Goal: Use online tool/utility: Utilize a website feature to perform a specific function

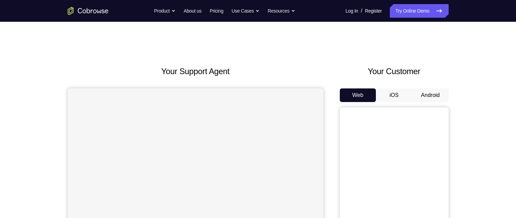
click at [425, 95] on button "Android" at bounding box center [430, 95] width 36 height 14
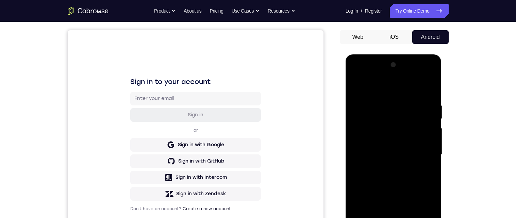
scroll to position [117, 0]
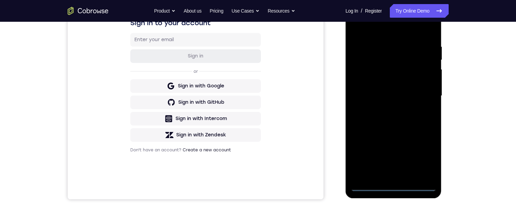
click at [391, 190] on div at bounding box center [394, 96] width 86 height 191
click at [395, 186] on div at bounding box center [394, 95] width 86 height 191
click at [422, 162] on div at bounding box center [394, 95] width 86 height 191
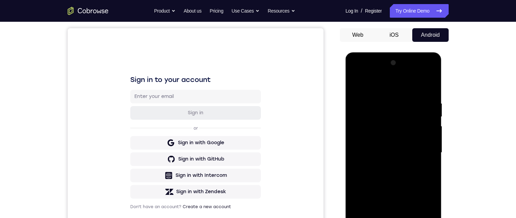
scroll to position [81, 0]
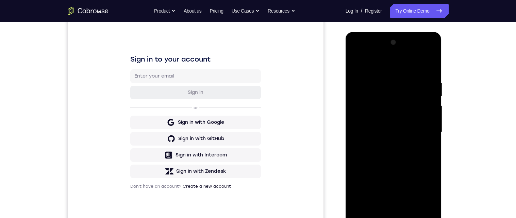
click at [414, 67] on div at bounding box center [394, 132] width 86 height 191
click at [421, 137] on div at bounding box center [394, 132] width 86 height 191
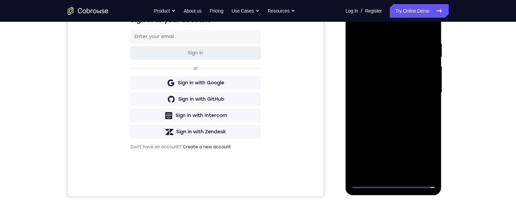
click at [386, 110] on div at bounding box center [394, 93] width 86 height 191
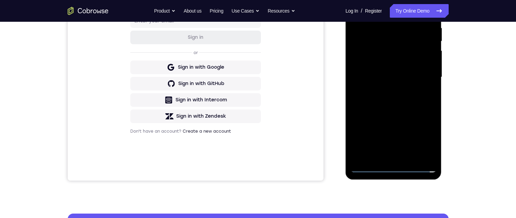
click at [391, 94] on div at bounding box center [394, 77] width 86 height 191
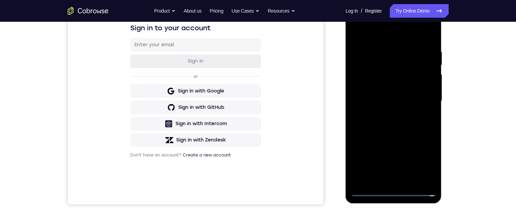
scroll to position [102, 0]
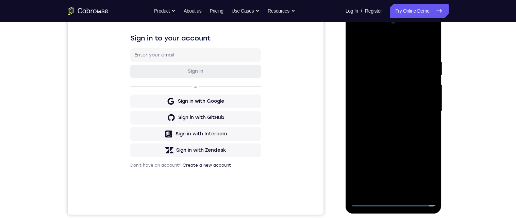
click at [405, 108] on div at bounding box center [394, 111] width 86 height 191
click at [402, 98] on div at bounding box center [394, 111] width 86 height 191
click at [410, 113] on div at bounding box center [394, 111] width 86 height 191
click at [414, 136] on div at bounding box center [394, 111] width 86 height 191
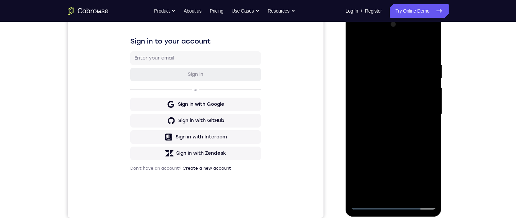
click at [418, 143] on div at bounding box center [394, 114] width 86 height 191
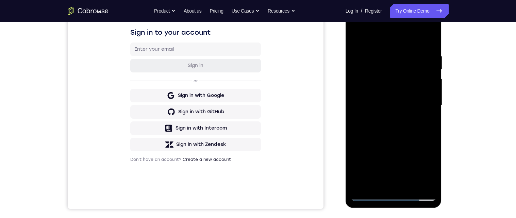
scroll to position [108, 0]
click at [434, 178] on div at bounding box center [394, 105] width 86 height 191
click at [433, 120] on div at bounding box center [394, 105] width 86 height 191
click at [435, 107] on div at bounding box center [394, 105] width 86 height 191
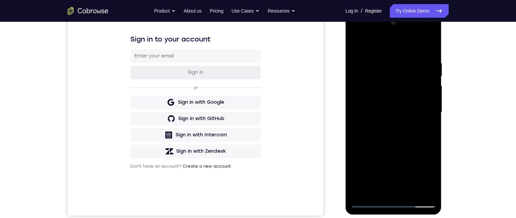
scroll to position [100, 0]
click at [434, 117] on div at bounding box center [394, 113] width 86 height 191
click at [435, 117] on div at bounding box center [394, 113] width 86 height 191
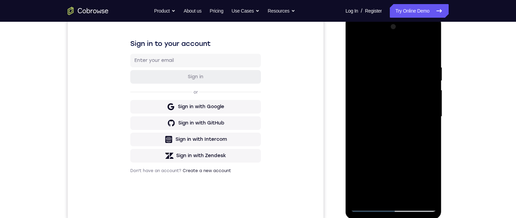
scroll to position [97, 0]
click at [433, 129] on div at bounding box center [394, 116] width 86 height 191
click at [433, 132] on div at bounding box center [394, 116] width 86 height 191
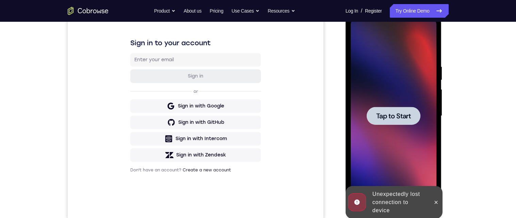
click at [404, 116] on span "Tap to Start" at bounding box center [393, 116] width 35 height 7
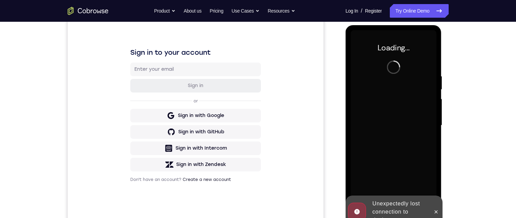
click at [441, 209] on div at bounding box center [436, 212] width 11 height 33
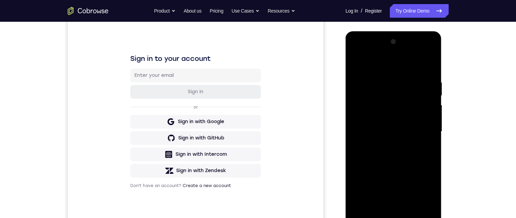
scroll to position [137, 0]
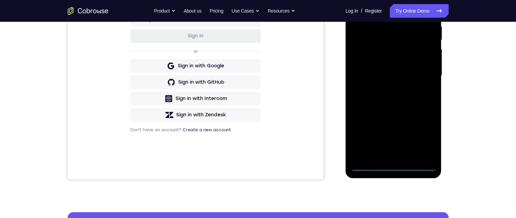
click at [394, 169] on div at bounding box center [394, 76] width 86 height 191
click at [429, 143] on div at bounding box center [394, 76] width 86 height 191
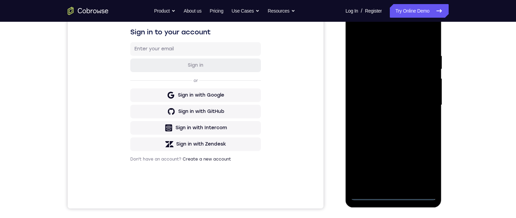
scroll to position [91, 0]
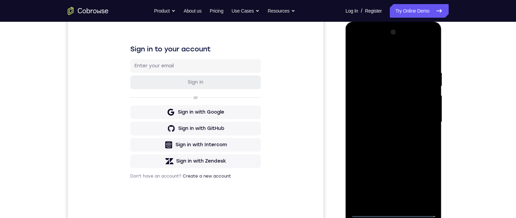
click at [401, 60] on div at bounding box center [394, 122] width 86 height 191
click at [425, 129] on div at bounding box center [394, 122] width 86 height 191
click at [426, 120] on div at bounding box center [394, 122] width 86 height 191
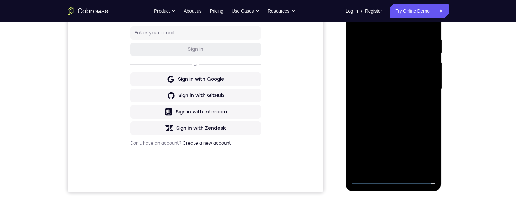
click at [386, 172] on div at bounding box center [394, 89] width 86 height 191
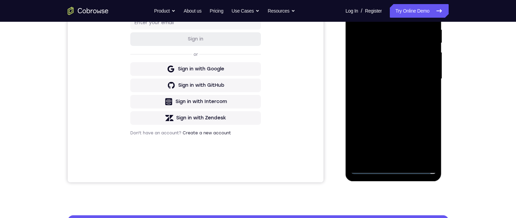
click at [401, 70] on div at bounding box center [394, 79] width 86 height 191
click at [402, 64] on div at bounding box center [394, 79] width 86 height 191
click at [428, 67] on div at bounding box center [394, 79] width 86 height 191
click at [432, 66] on div at bounding box center [394, 79] width 86 height 191
click at [414, 81] on div at bounding box center [394, 79] width 86 height 191
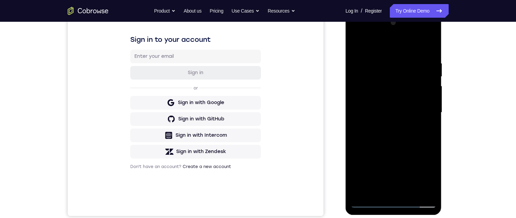
scroll to position [98, 0]
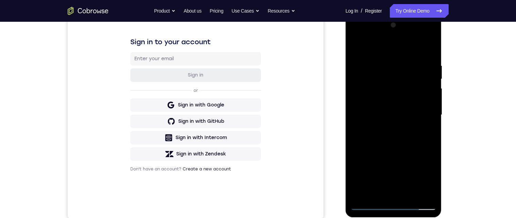
click at [399, 141] on div at bounding box center [394, 115] width 86 height 191
click at [408, 146] on div at bounding box center [394, 115] width 86 height 191
click at [386, 64] on div at bounding box center [394, 115] width 86 height 191
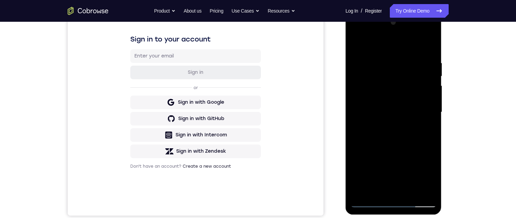
scroll to position [120, 0]
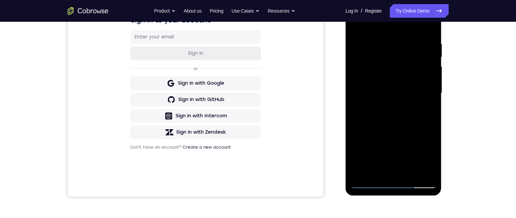
click at [424, 131] on div at bounding box center [394, 93] width 86 height 191
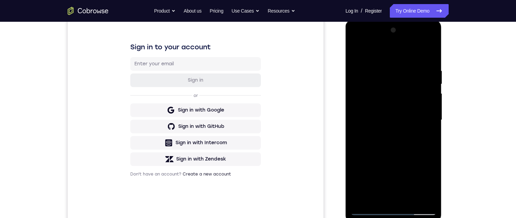
scroll to position [111, 0]
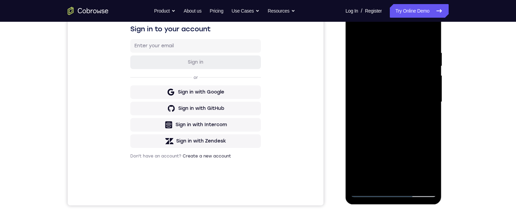
click at [430, 101] on div at bounding box center [394, 102] width 86 height 191
click at [428, 155] on div at bounding box center [394, 102] width 86 height 191
click at [425, 140] on div at bounding box center [394, 102] width 86 height 191
click at [428, 125] on div at bounding box center [394, 102] width 86 height 191
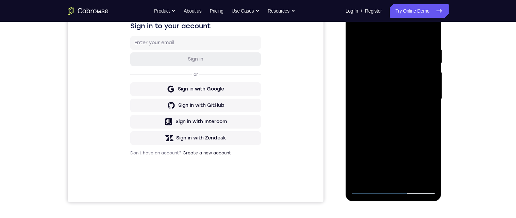
click at [423, 114] on div at bounding box center [394, 99] width 86 height 191
click at [424, 122] on div at bounding box center [394, 99] width 86 height 191
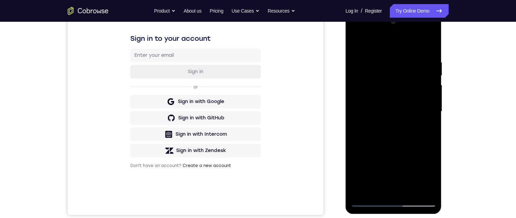
click at [424, 140] on div at bounding box center [394, 111] width 86 height 191
click at [432, 137] on div at bounding box center [394, 111] width 86 height 191
click at [428, 143] on div at bounding box center [394, 111] width 86 height 191
click at [425, 145] on div at bounding box center [394, 111] width 86 height 191
click at [423, 96] on div at bounding box center [394, 111] width 86 height 191
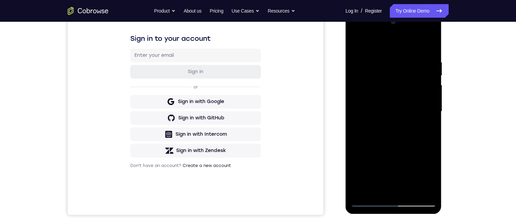
click at [426, 104] on div at bounding box center [394, 111] width 86 height 191
click at [432, 136] on div at bounding box center [394, 111] width 86 height 191
click at [427, 48] on div at bounding box center [394, 111] width 86 height 191
click at [383, 62] on div at bounding box center [394, 111] width 86 height 191
click at [423, 94] on div at bounding box center [394, 111] width 86 height 191
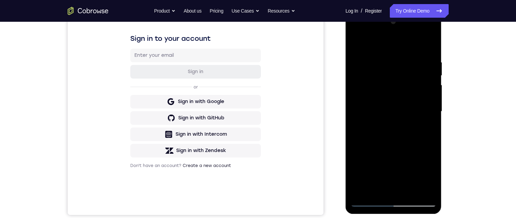
click at [430, 47] on div at bounding box center [394, 111] width 86 height 191
click at [434, 81] on div at bounding box center [394, 111] width 86 height 191
click at [435, 85] on div at bounding box center [394, 111] width 86 height 191
click at [435, 109] on div at bounding box center [394, 111] width 86 height 191
click at [434, 109] on div at bounding box center [394, 111] width 86 height 191
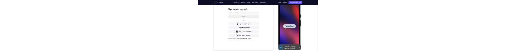
scroll to position [0, 0]
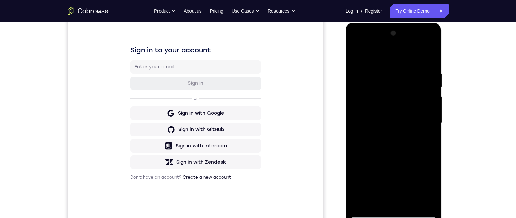
scroll to position [134, 0]
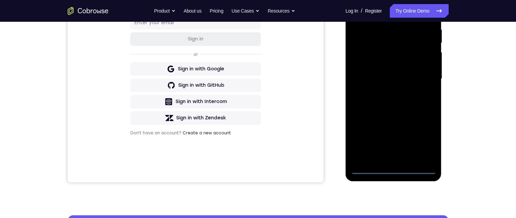
click at [394, 174] on div at bounding box center [394, 79] width 86 height 191
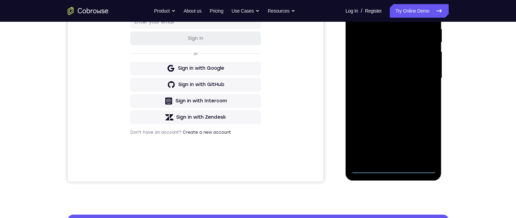
click at [428, 144] on div at bounding box center [394, 78] width 86 height 191
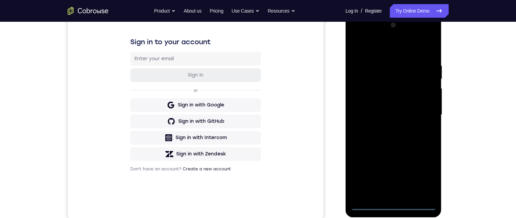
scroll to position [94, 0]
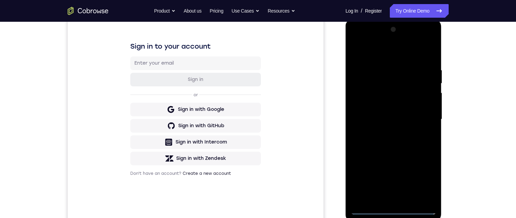
click at [405, 55] on div at bounding box center [394, 119] width 86 height 191
click at [427, 118] on div at bounding box center [394, 120] width 86 height 191
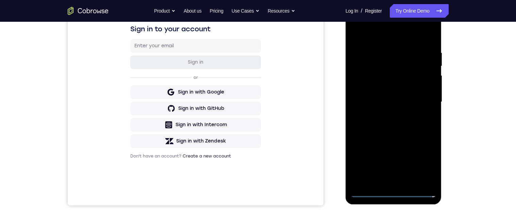
scroll to position [114, 0]
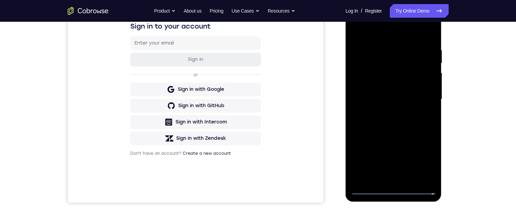
click at [393, 114] on div at bounding box center [394, 99] width 86 height 191
click at [398, 99] on div at bounding box center [394, 99] width 86 height 191
click at [410, 93] on div at bounding box center [394, 99] width 86 height 191
click at [412, 83] on div at bounding box center [394, 99] width 86 height 191
click at [420, 102] on div at bounding box center [394, 99] width 86 height 191
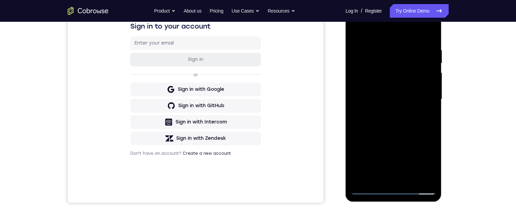
click at [393, 124] on div at bounding box center [394, 99] width 86 height 191
click at [394, 126] on div at bounding box center [394, 99] width 86 height 191
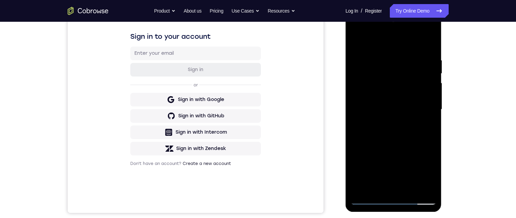
scroll to position [105, 0]
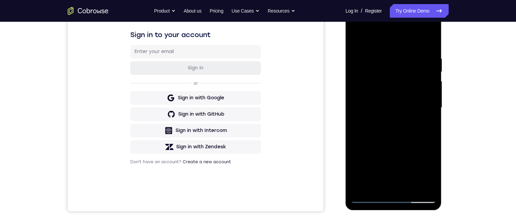
click at [412, 187] on div at bounding box center [394, 108] width 86 height 191
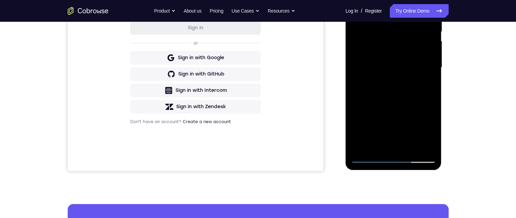
scroll to position [147, 0]
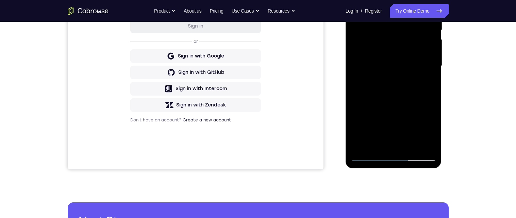
click at [410, 148] on div at bounding box center [394, 66] width 86 height 191
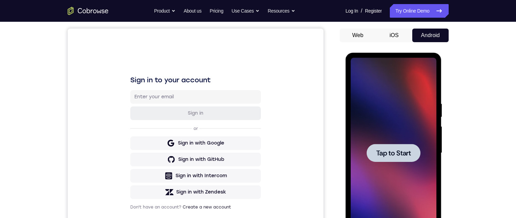
scroll to position [0, 0]
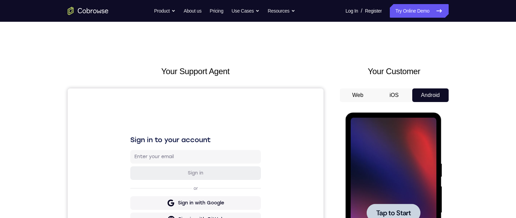
click at [386, 210] on span "Tap to Start" at bounding box center [393, 213] width 35 height 7
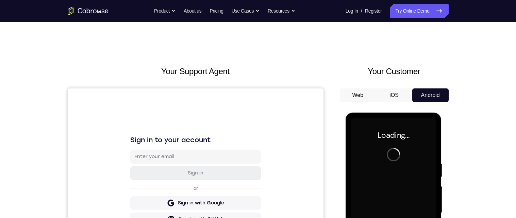
scroll to position [76, 0]
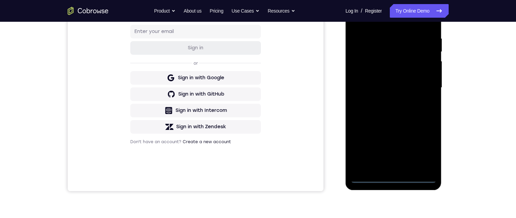
scroll to position [126, 0]
click at [394, 180] on div at bounding box center [394, 87] width 86 height 191
click at [425, 148] on div at bounding box center [394, 87] width 86 height 191
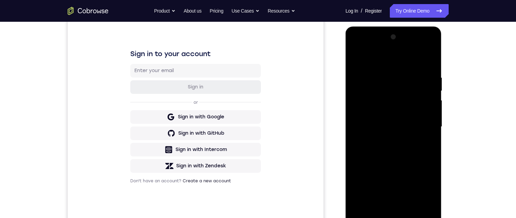
click at [398, 63] on div at bounding box center [394, 127] width 86 height 191
click at [421, 129] on div at bounding box center [394, 127] width 86 height 191
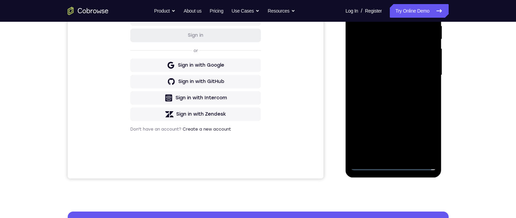
scroll to position [116, 0]
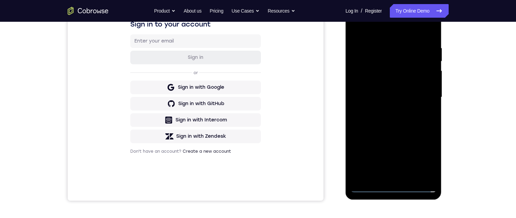
click at [383, 180] on div at bounding box center [394, 97] width 86 height 191
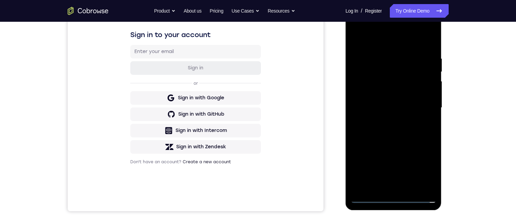
click at [418, 103] on div at bounding box center [394, 108] width 86 height 191
click at [380, 102] on div at bounding box center [394, 108] width 86 height 191
click at [380, 92] on div at bounding box center [394, 108] width 86 height 191
click at [408, 109] on div at bounding box center [394, 108] width 86 height 191
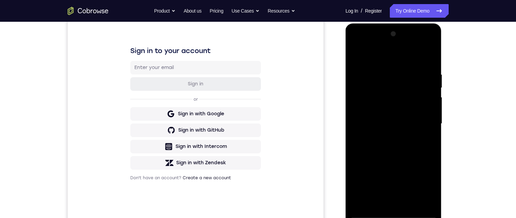
scroll to position [141, 0]
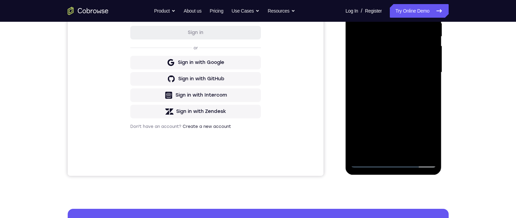
click at [407, 152] on div at bounding box center [394, 72] width 86 height 191
click at [417, 99] on div at bounding box center [394, 72] width 86 height 191
click at [408, 152] on div at bounding box center [394, 72] width 86 height 191
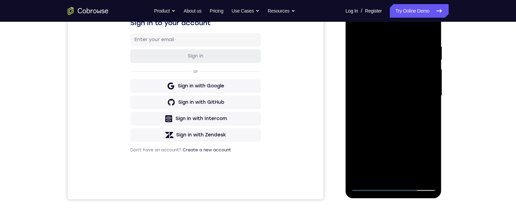
scroll to position [115, 0]
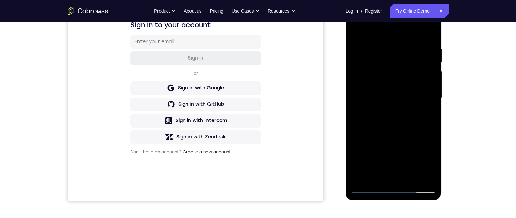
click at [401, 136] on div at bounding box center [394, 98] width 86 height 191
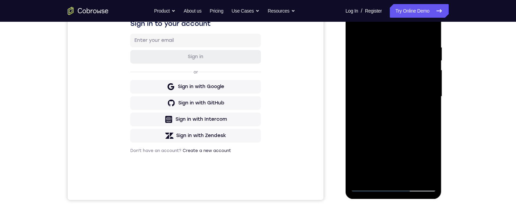
click at [408, 36] on div at bounding box center [394, 96] width 86 height 191
click at [393, 81] on div at bounding box center [394, 96] width 86 height 191
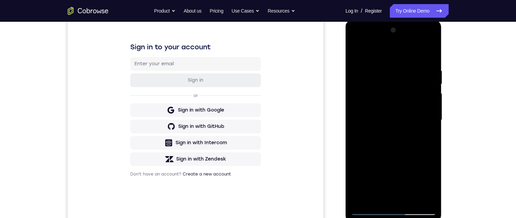
scroll to position [86, 0]
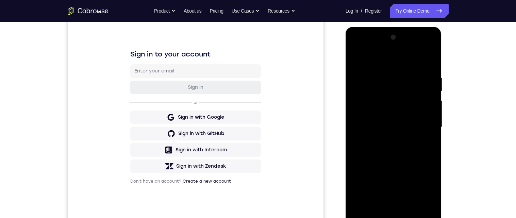
click at [357, 63] on div at bounding box center [394, 127] width 86 height 191
click at [365, 59] on div at bounding box center [394, 127] width 86 height 191
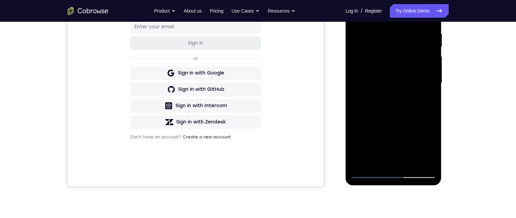
scroll to position [137, 0]
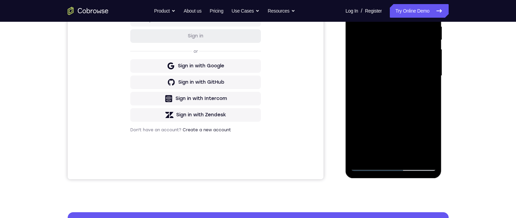
click at [432, 159] on div at bounding box center [394, 76] width 86 height 191
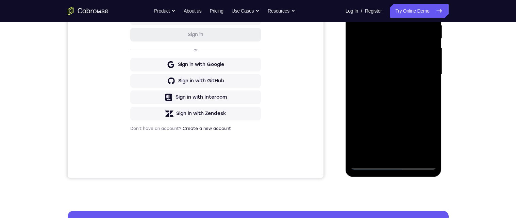
scroll to position [111, 0]
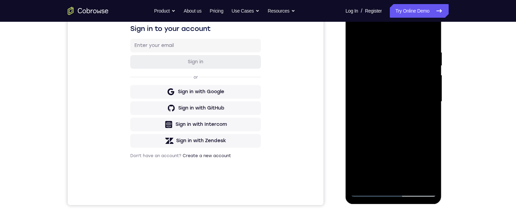
click at [394, 93] on div at bounding box center [394, 101] width 86 height 191
click at [404, 45] on div at bounding box center [394, 102] width 86 height 191
click at [393, 59] on div at bounding box center [394, 102] width 86 height 191
click at [381, 57] on div at bounding box center [394, 102] width 86 height 191
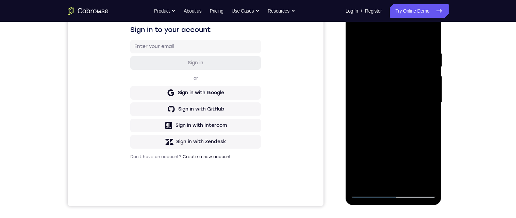
click at [359, 30] on div at bounding box center [394, 102] width 86 height 191
click at [358, 35] on div at bounding box center [394, 102] width 86 height 191
click at [382, 44] on div at bounding box center [394, 102] width 86 height 191
click at [382, 70] on div at bounding box center [394, 102] width 86 height 191
click at [383, 72] on div at bounding box center [394, 102] width 86 height 191
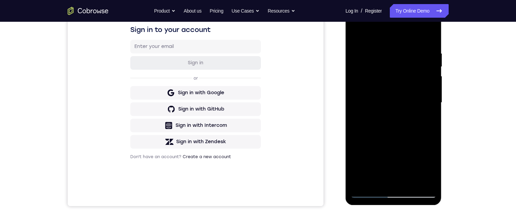
click at [383, 70] on div at bounding box center [394, 102] width 86 height 191
click at [363, 34] on div at bounding box center [394, 102] width 86 height 191
click at [409, 183] on div at bounding box center [394, 102] width 86 height 191
click at [397, 44] on div at bounding box center [394, 102] width 86 height 191
click at [401, 88] on div at bounding box center [394, 102] width 86 height 191
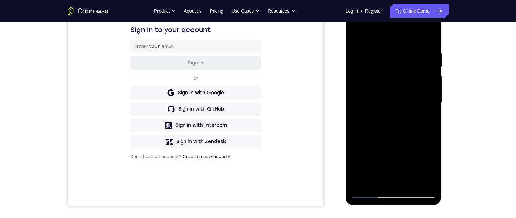
click at [430, 122] on div at bounding box center [394, 102] width 86 height 191
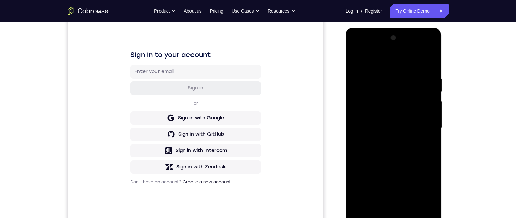
scroll to position [84, 0]
click at [358, 63] on div at bounding box center [394, 128] width 86 height 191
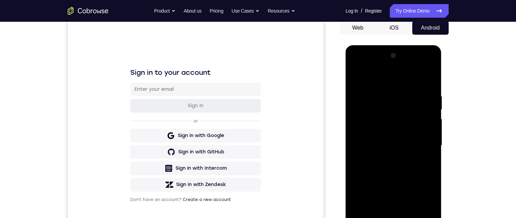
scroll to position [0, 0]
